Goal: Entertainment & Leisure: Consume media (video, audio)

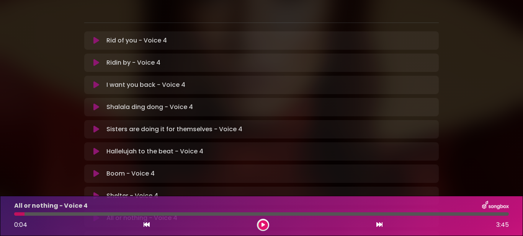
click at [95, 192] on icon at bounding box center [97, 196] width 6 height 8
click at [267, 225] on button at bounding box center [264, 226] width 10 height 10
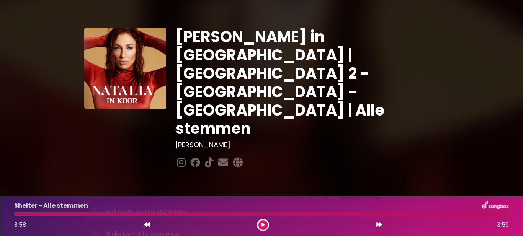
scroll to position [230, 0]
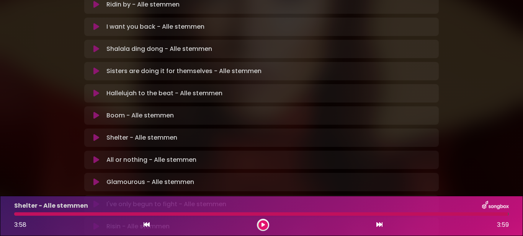
click at [95, 134] on icon at bounding box center [97, 138] width 6 height 8
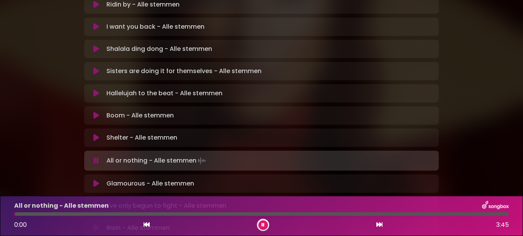
click at [95, 134] on icon at bounding box center [97, 138] width 6 height 8
click at [261, 222] on button at bounding box center [264, 226] width 10 height 10
